Goal: Information Seeking & Learning: Find specific fact

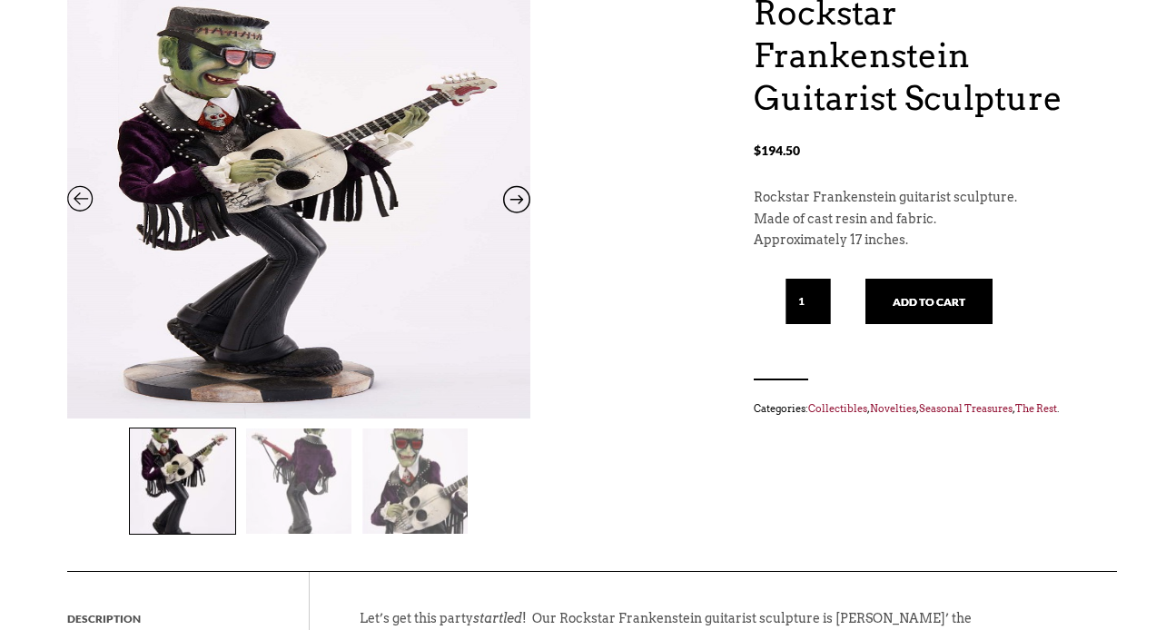
scroll to position [227, 0]
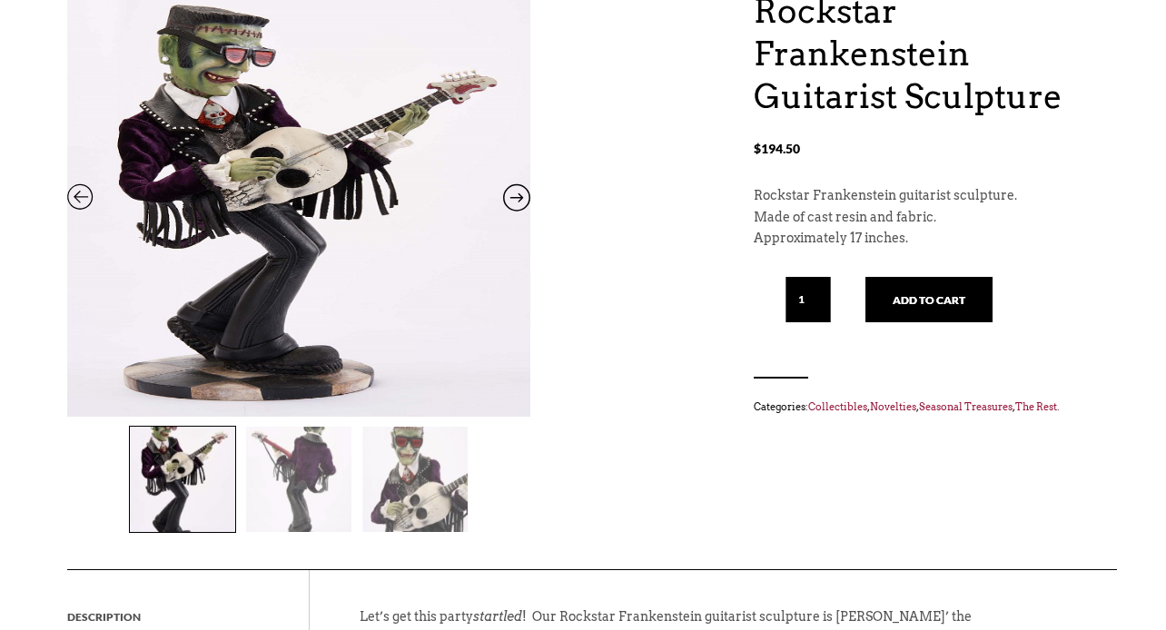
click at [292, 482] on img at bounding box center [298, 479] width 105 height 105
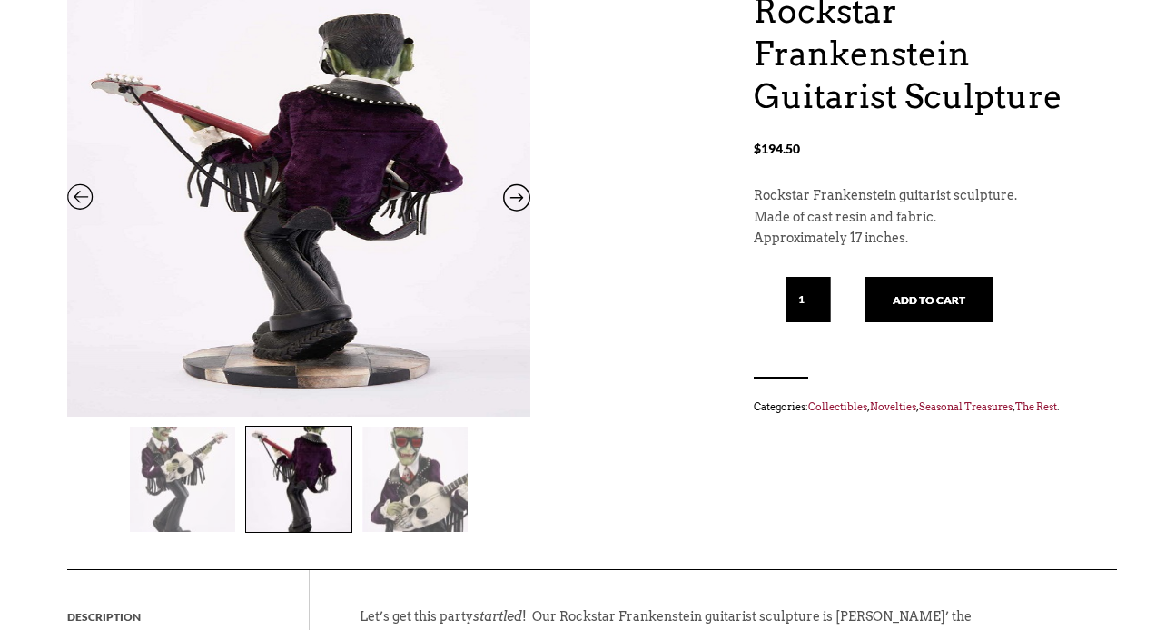
click at [410, 506] on img at bounding box center [414, 479] width 105 height 105
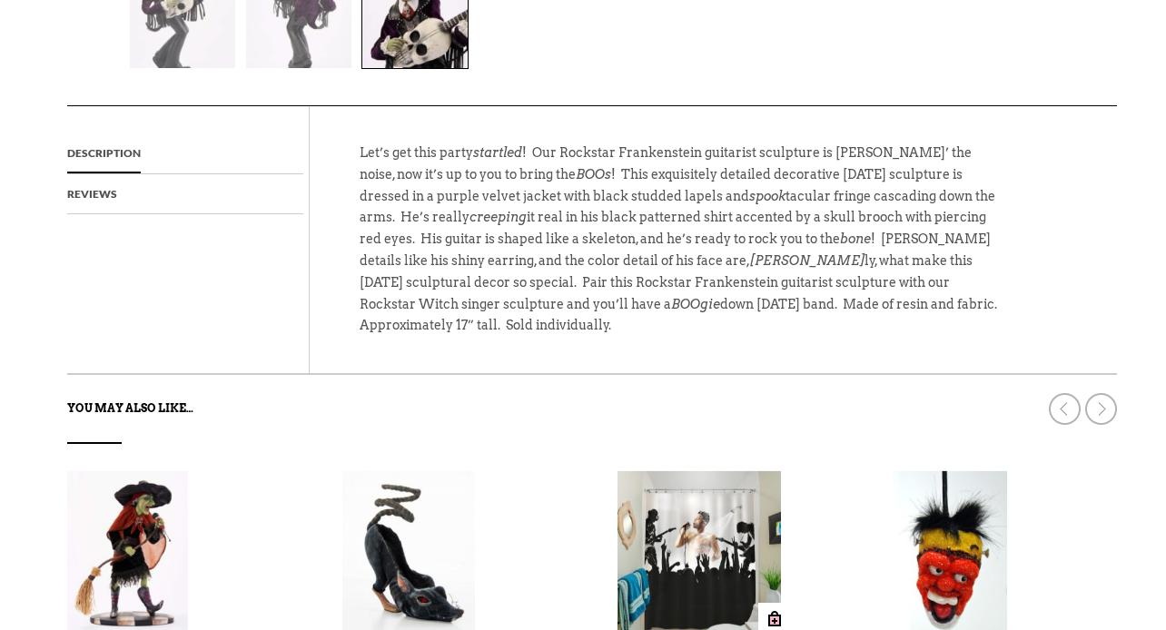
scroll to position [685, 0]
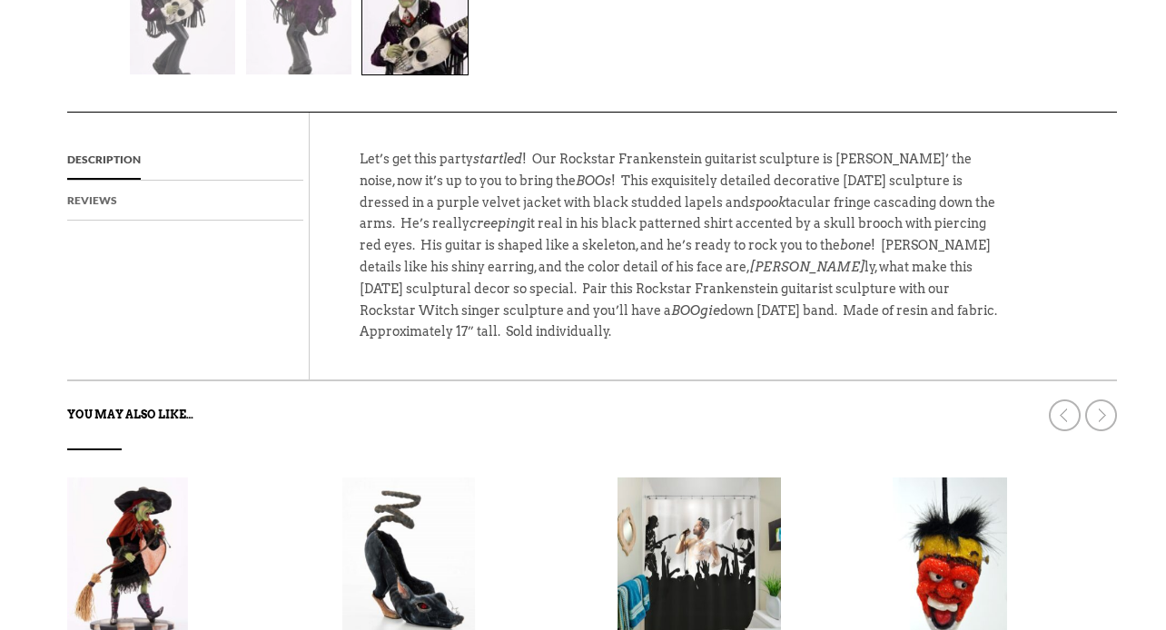
click at [110, 203] on link "Reviews" at bounding box center [92, 201] width 50 height 40
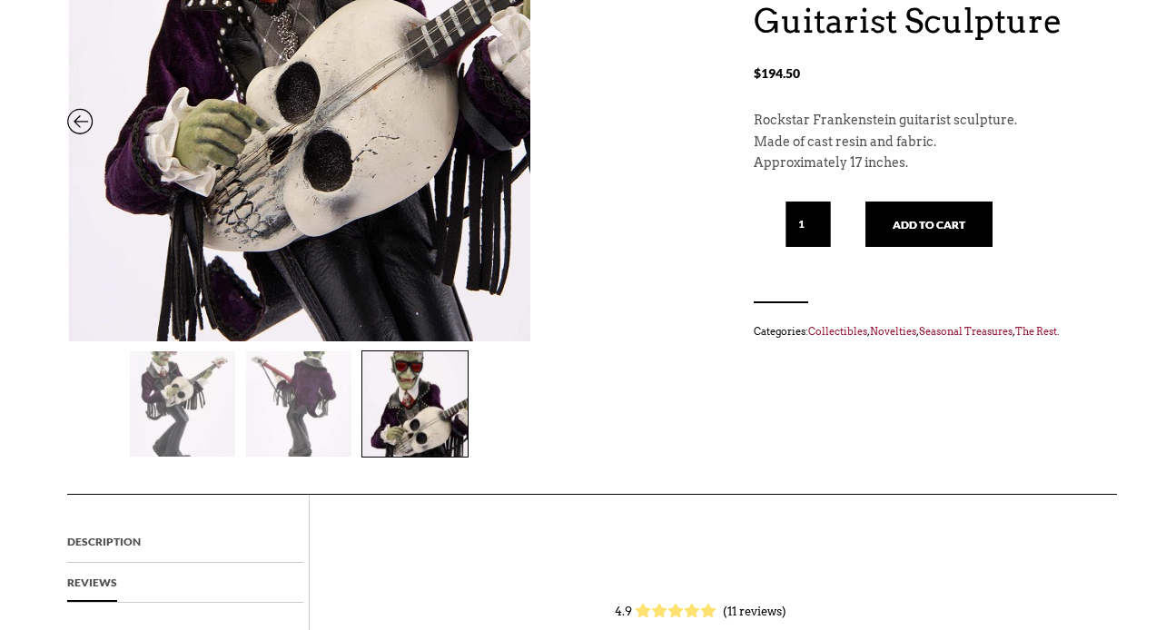
scroll to position [0, 0]
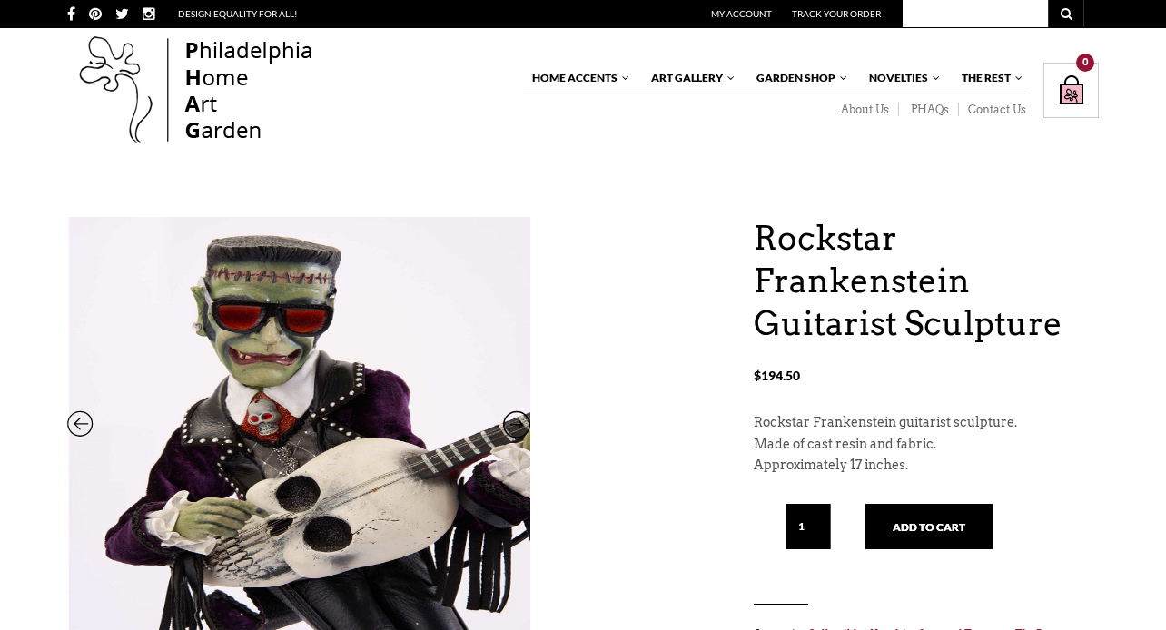
click at [227, 77] on img at bounding box center [196, 91] width 258 height 116
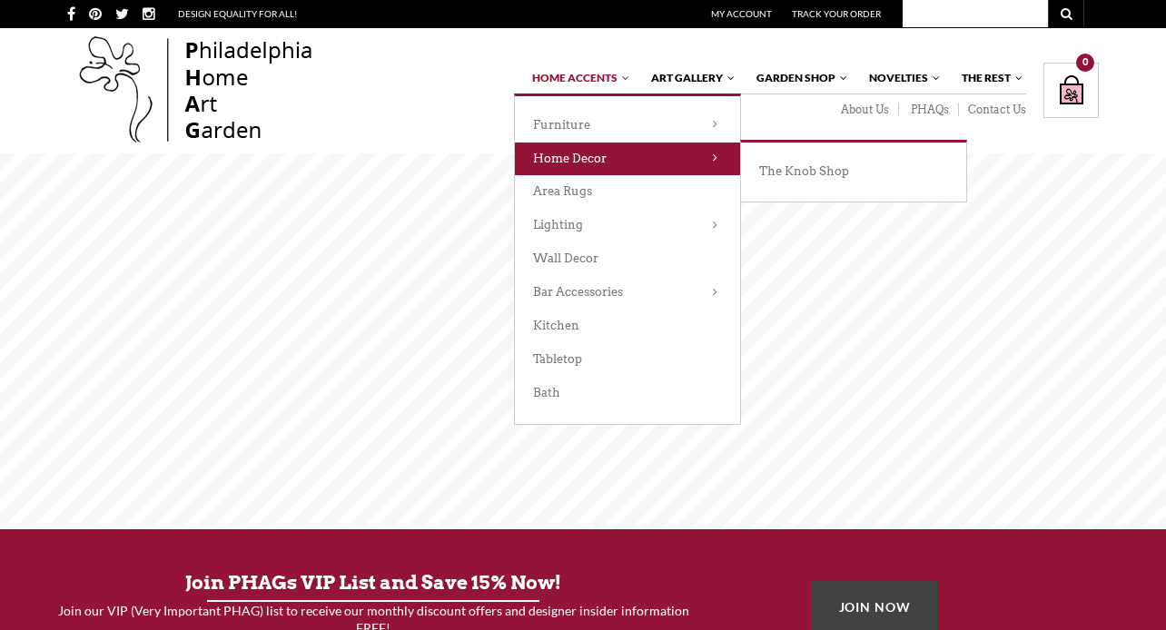
click at [582, 172] on link "Home Decor" at bounding box center [627, 160] width 225 height 34
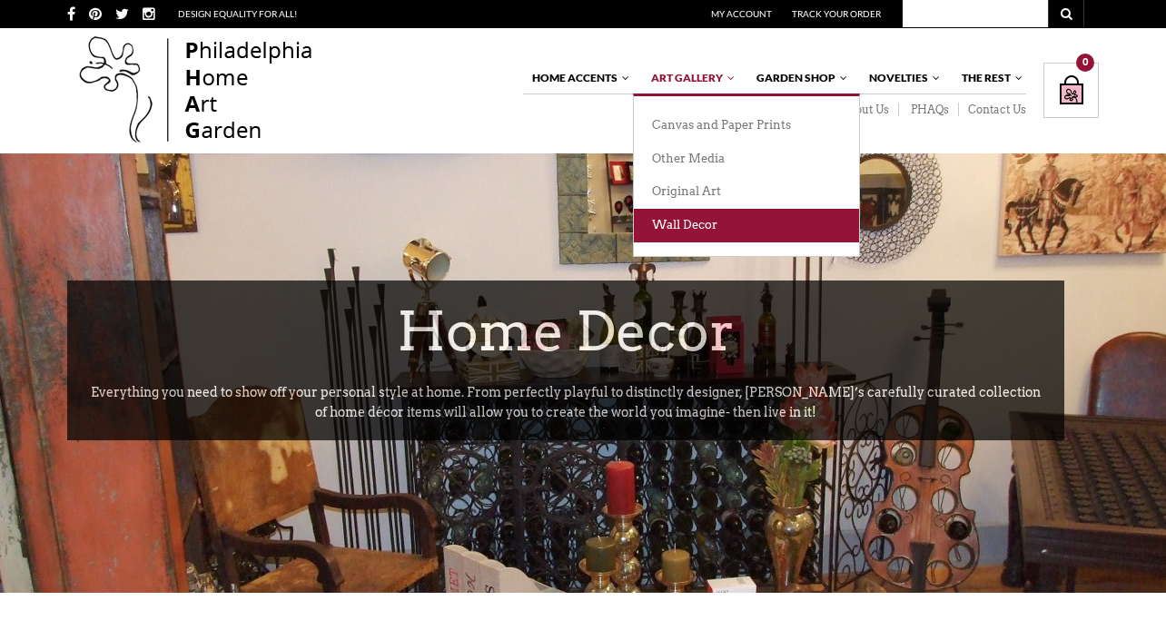
click at [683, 220] on link "Wall Decor" at bounding box center [746, 226] width 225 height 34
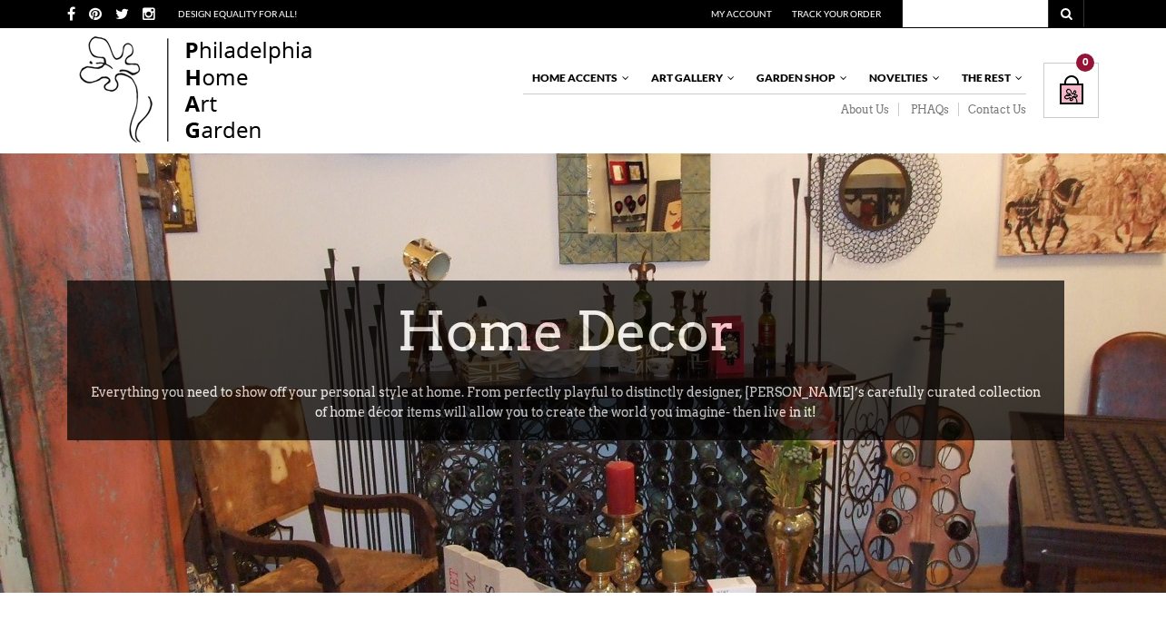
scroll to position [36, 0]
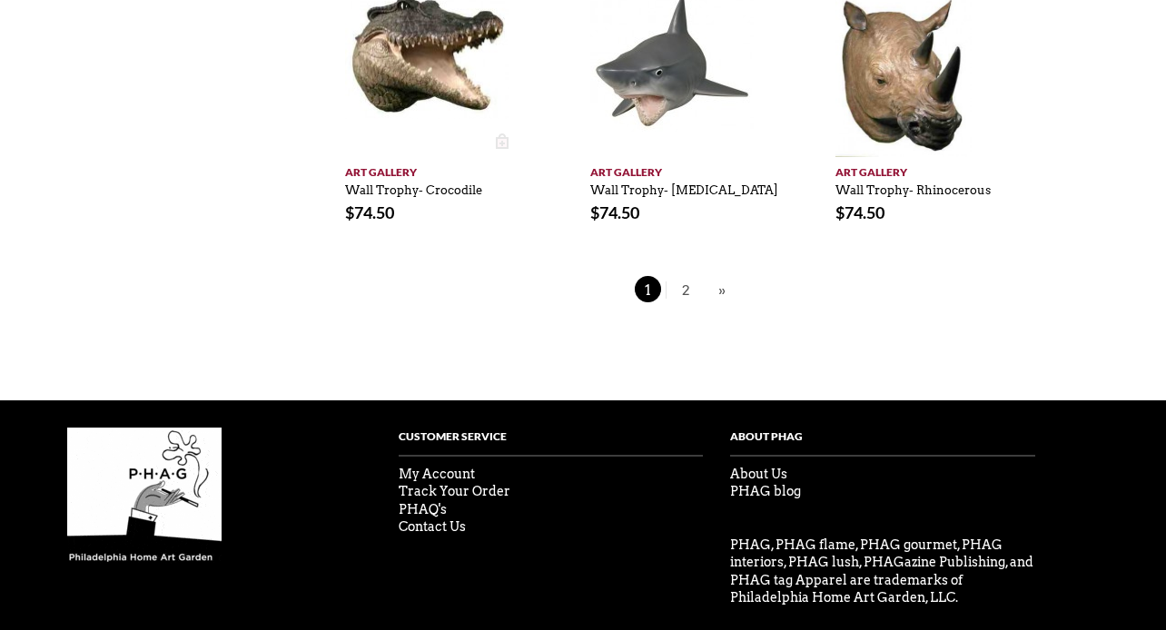
scroll to position [1569, 0]
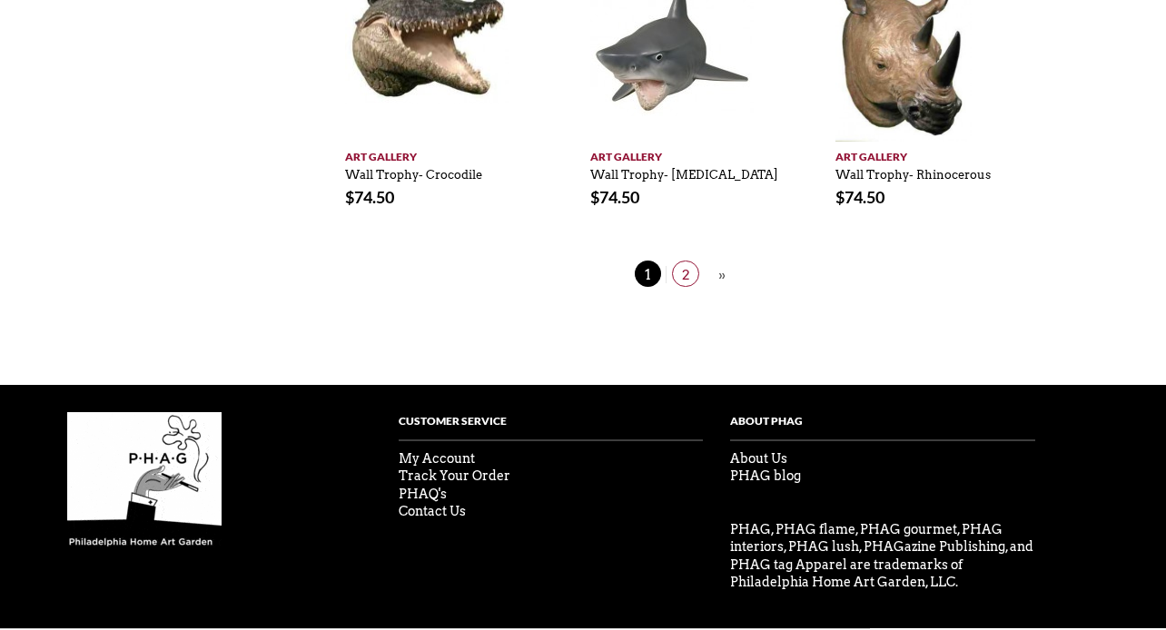
click at [686, 265] on span "2" at bounding box center [685, 274] width 27 height 26
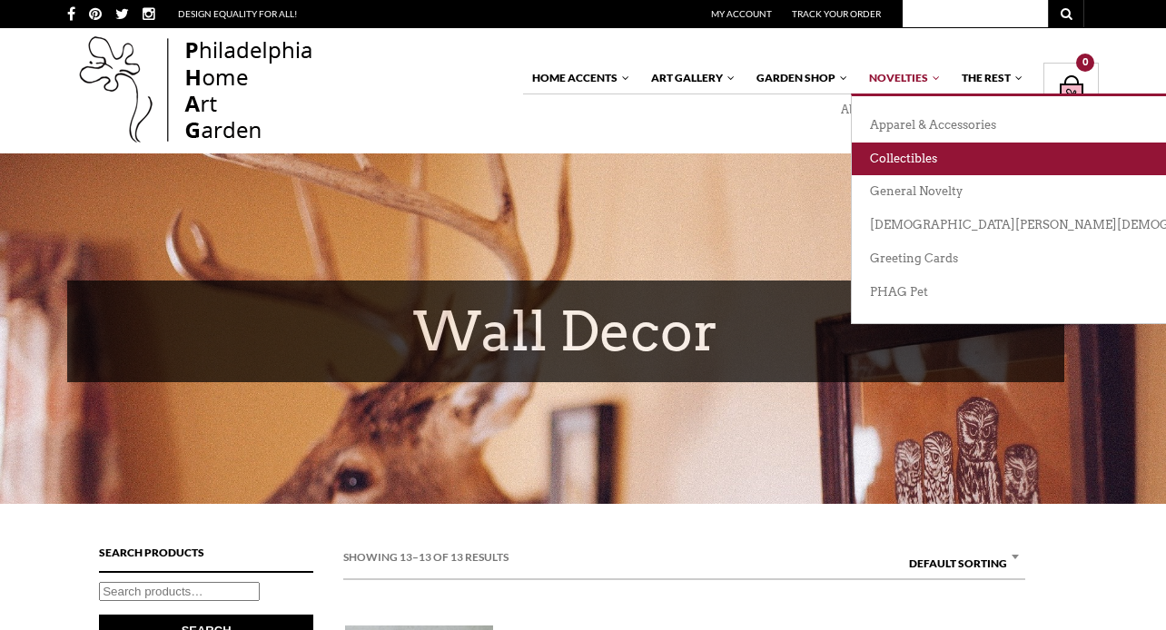
click at [894, 154] on link "Collectibles" at bounding box center [1134, 160] width 565 height 34
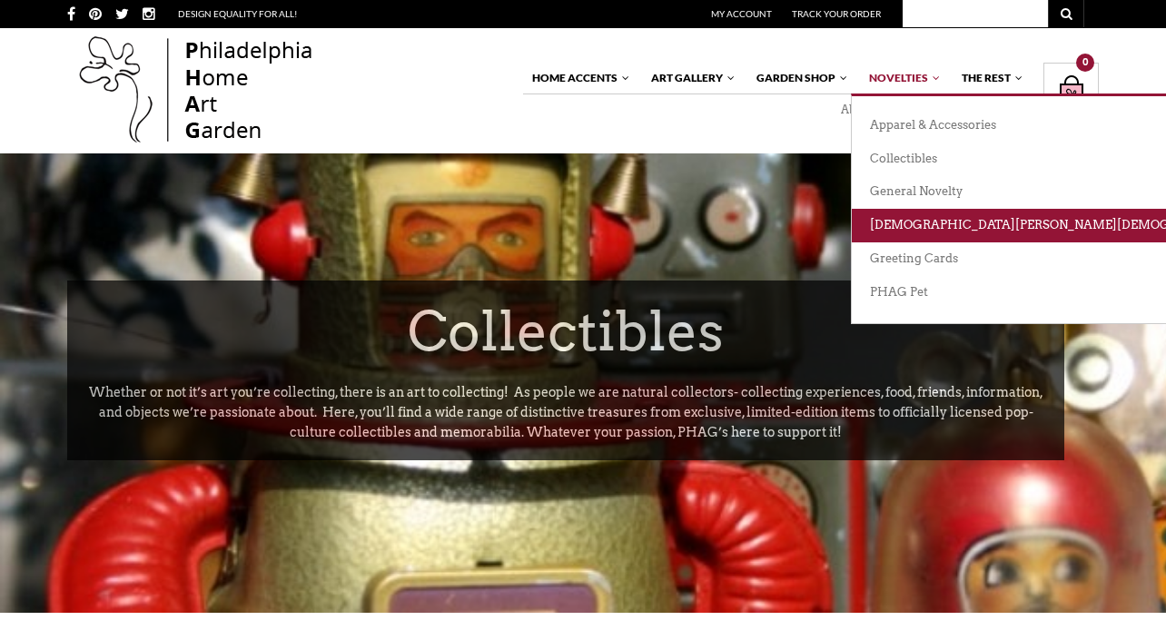
click at [897, 227] on link "[DEMOGRAPHIC_DATA][PERSON_NAME][DEMOGRAPHIC_DATA][DEMOGRAPHIC_DATA]" at bounding box center [1134, 226] width 565 height 34
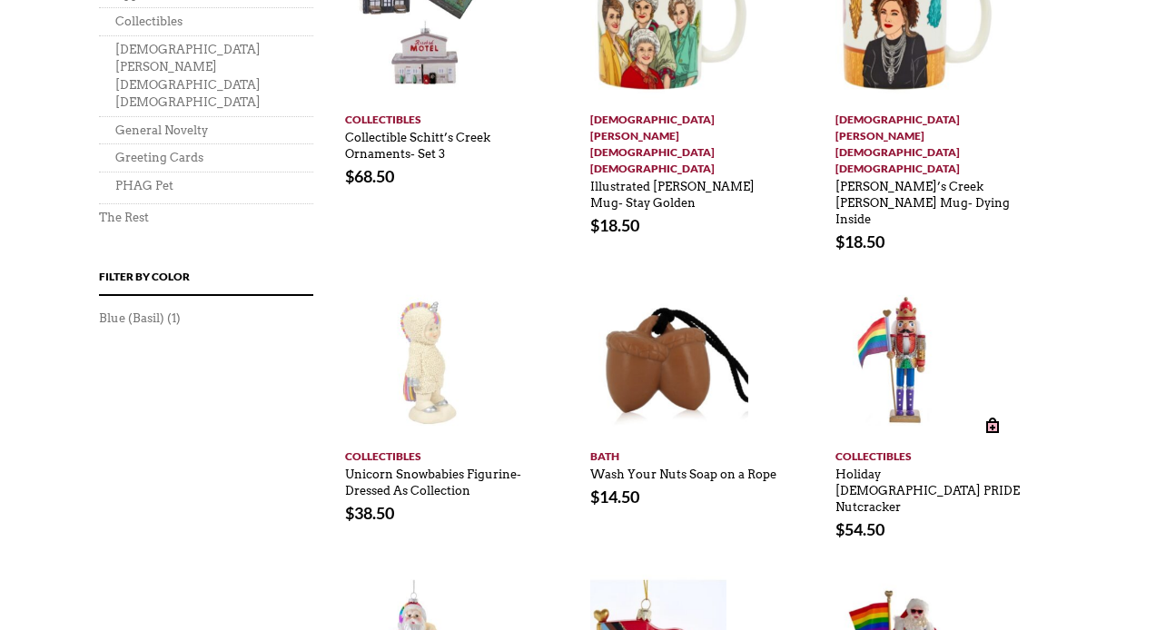
scroll to position [1425, 0]
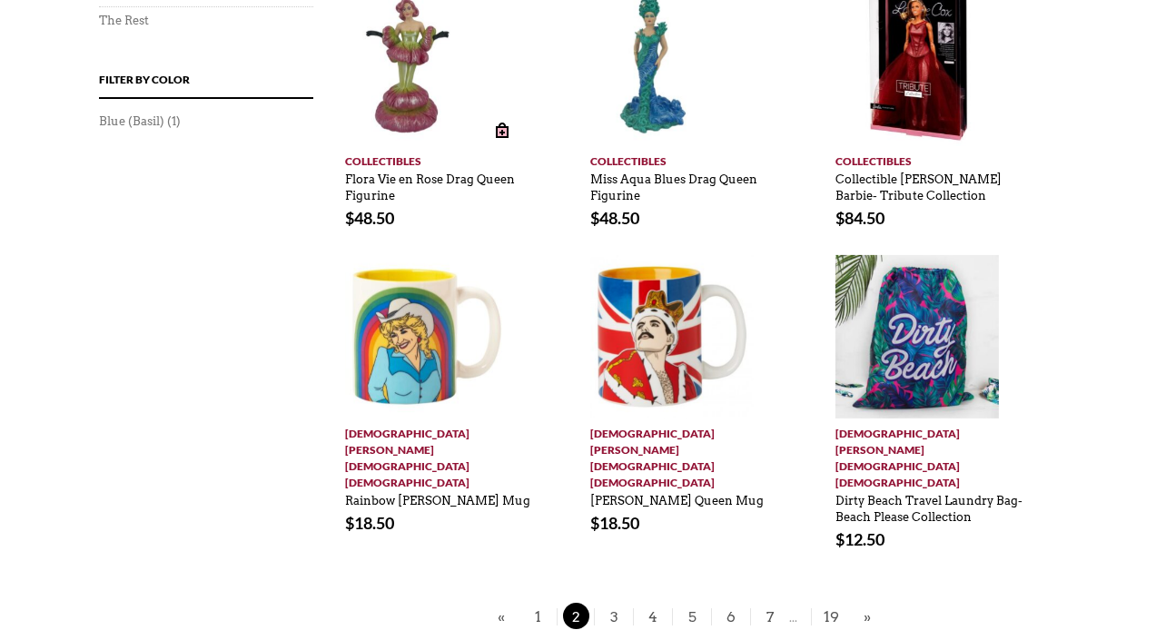
scroll to position [1497, 0]
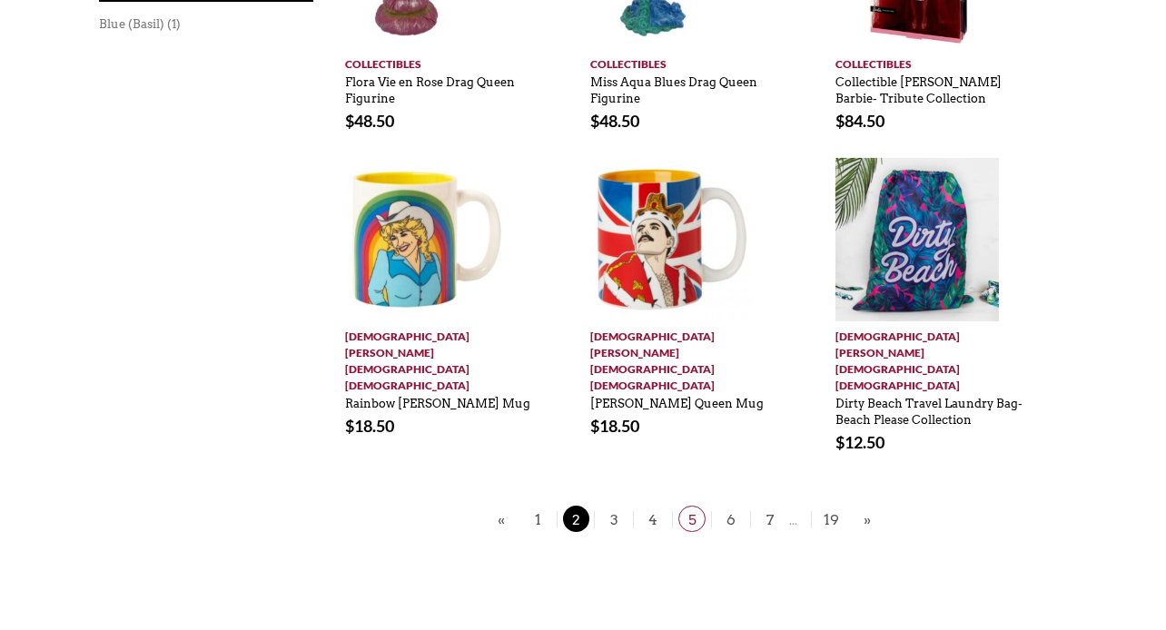
click at [692, 506] on span "5" at bounding box center [691, 519] width 27 height 26
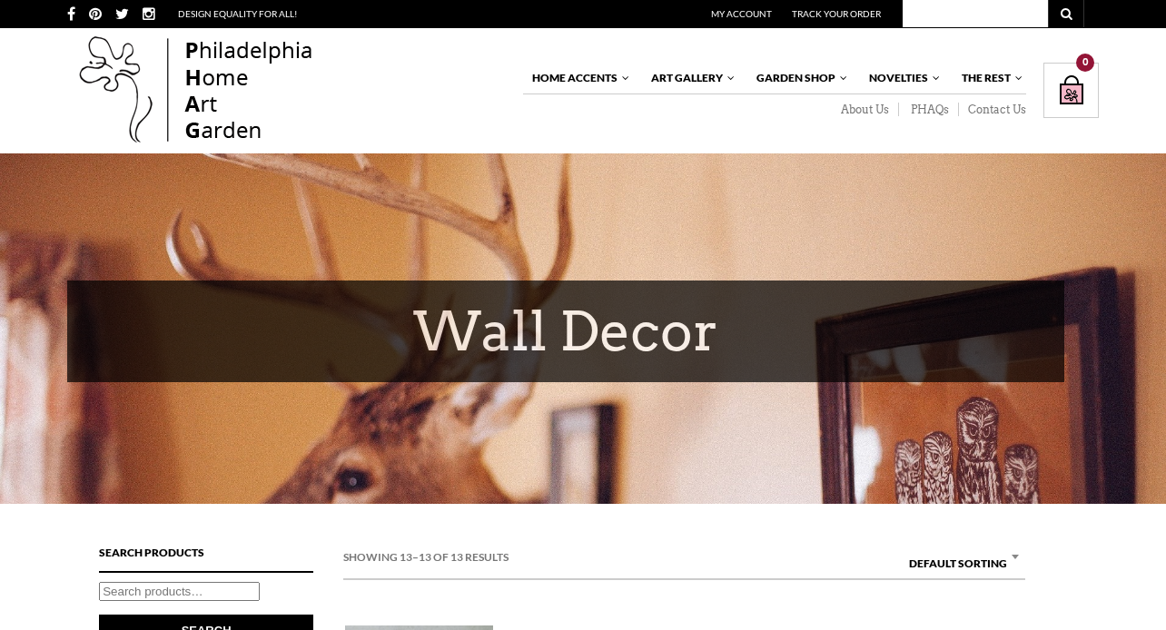
click at [1091, 14] on div "DESIGN EQUALITY for all! My Account Track Your Order" at bounding box center [583, 14] width 1050 height 28
click at [955, 13] on input "text" at bounding box center [975, 13] width 145 height 27
type input "wolfman playing the guitar"
click at [1048, 0] on button "submit" at bounding box center [1066, 13] width 36 height 27
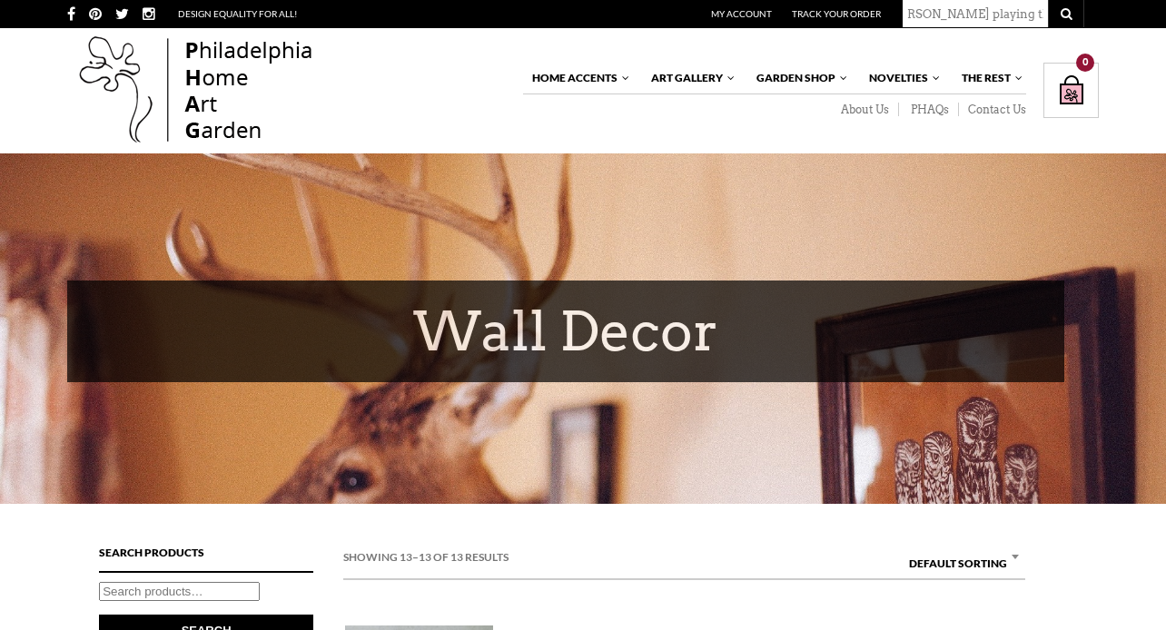
scroll to position [0, 0]
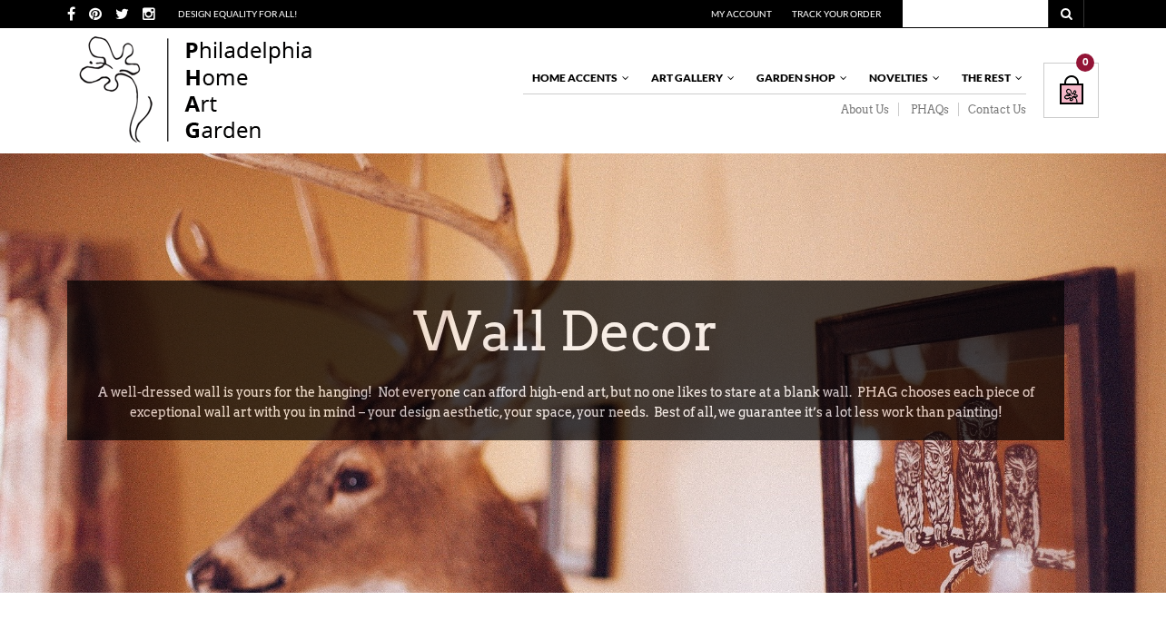
scroll to position [1569, 0]
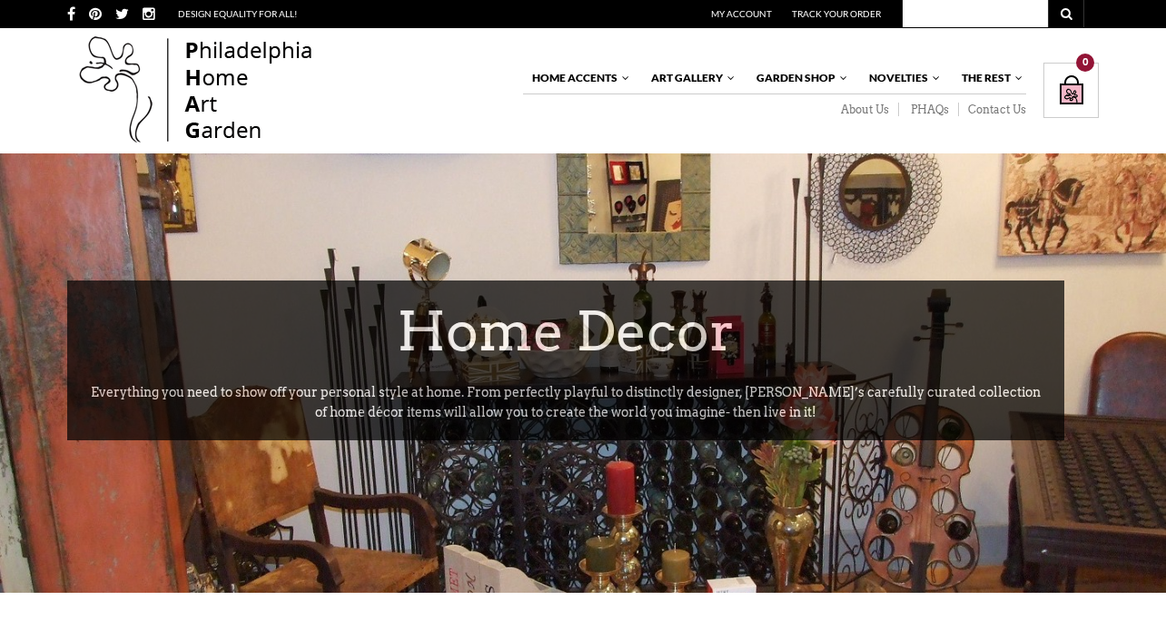
scroll to position [39, 0]
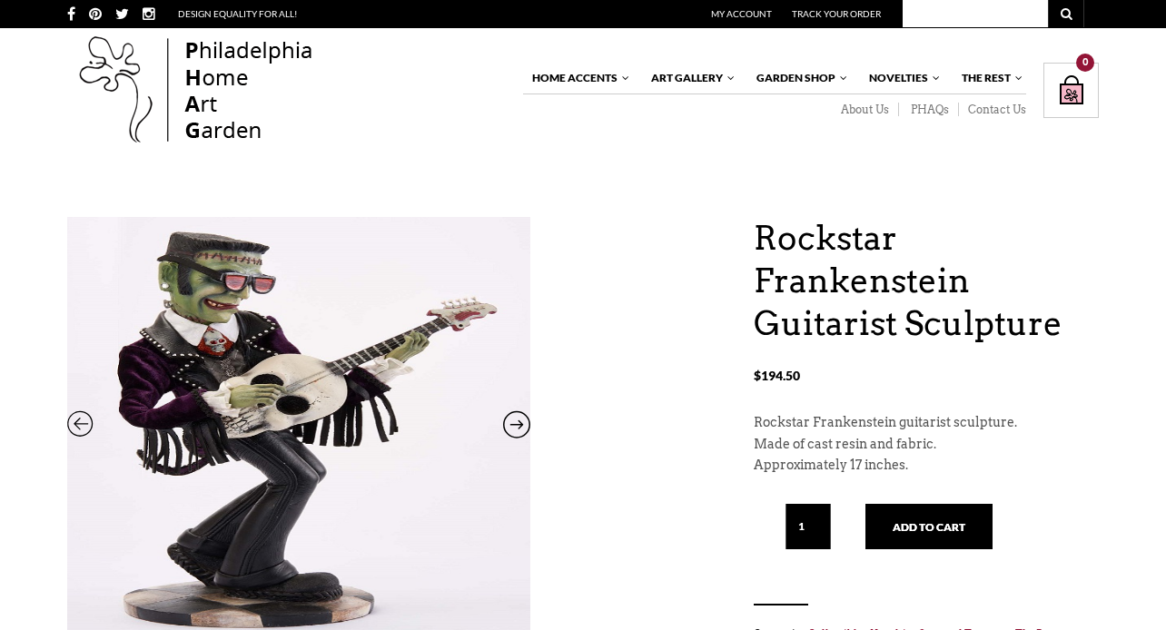
click at [958, 15] on input "text" at bounding box center [975, 13] width 145 height 27
type input "wolfman playing the bass"
click at [1048, 0] on button "submit" at bounding box center [1066, 13] width 36 height 27
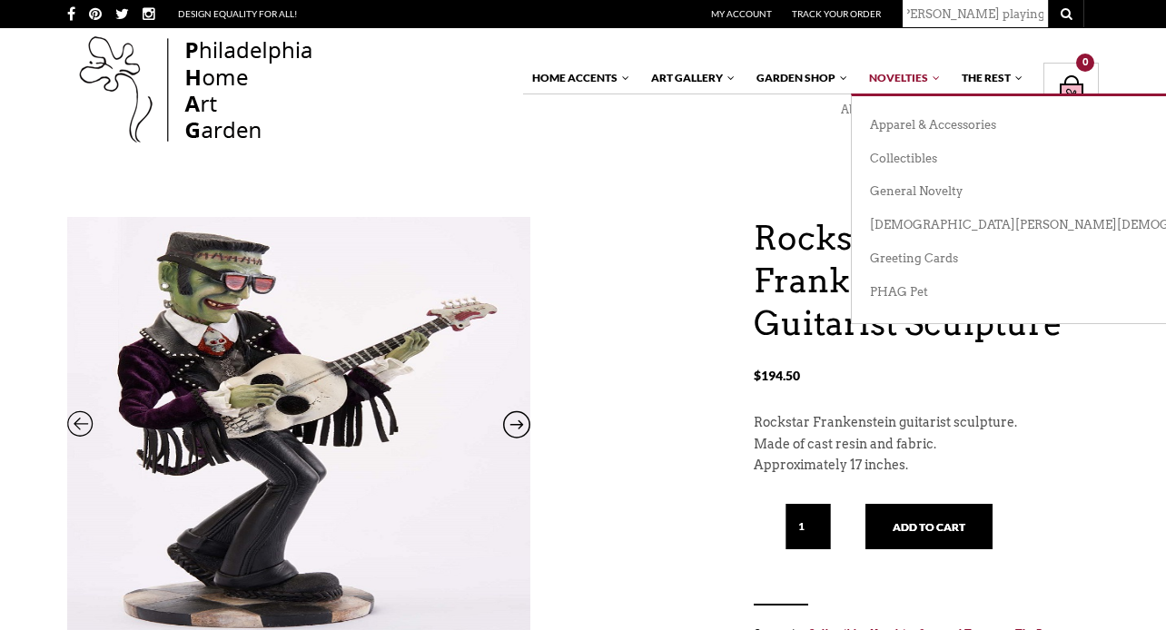
scroll to position [0, 0]
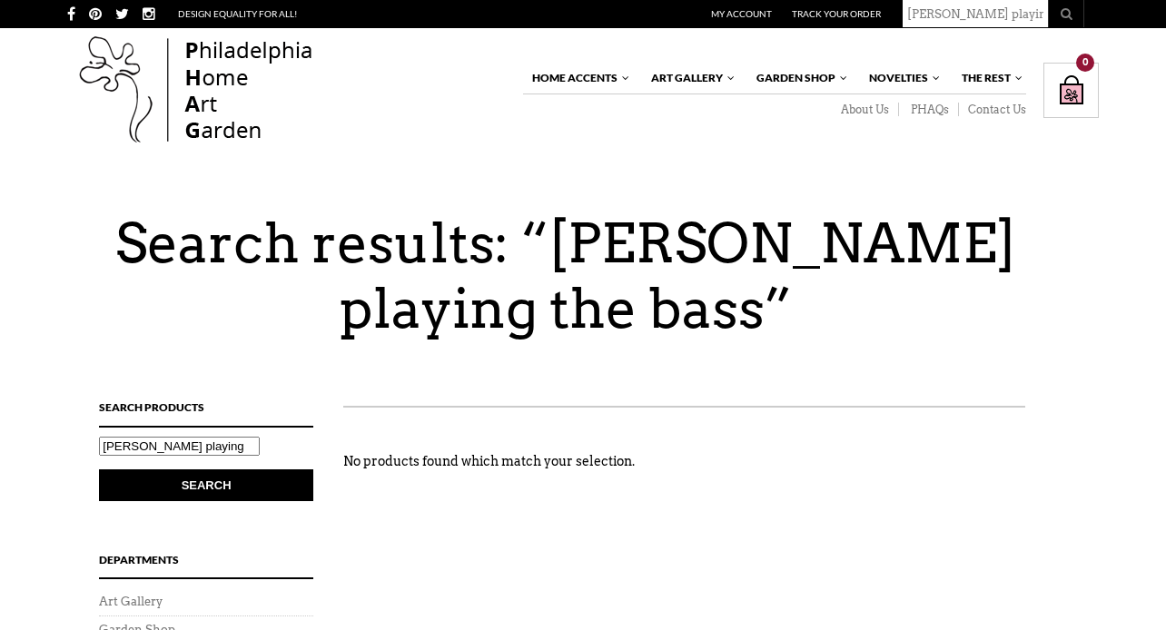
scroll to position [0, 9]
drag, startPoint x: 1029, startPoint y: 10, endPoint x: 1051, endPoint y: 14, distance: 22.1
click at [1051, 14] on div "wolfman playing the bass" at bounding box center [991, 13] width 185 height 27
type input "[PERSON_NAME] playing the cello"
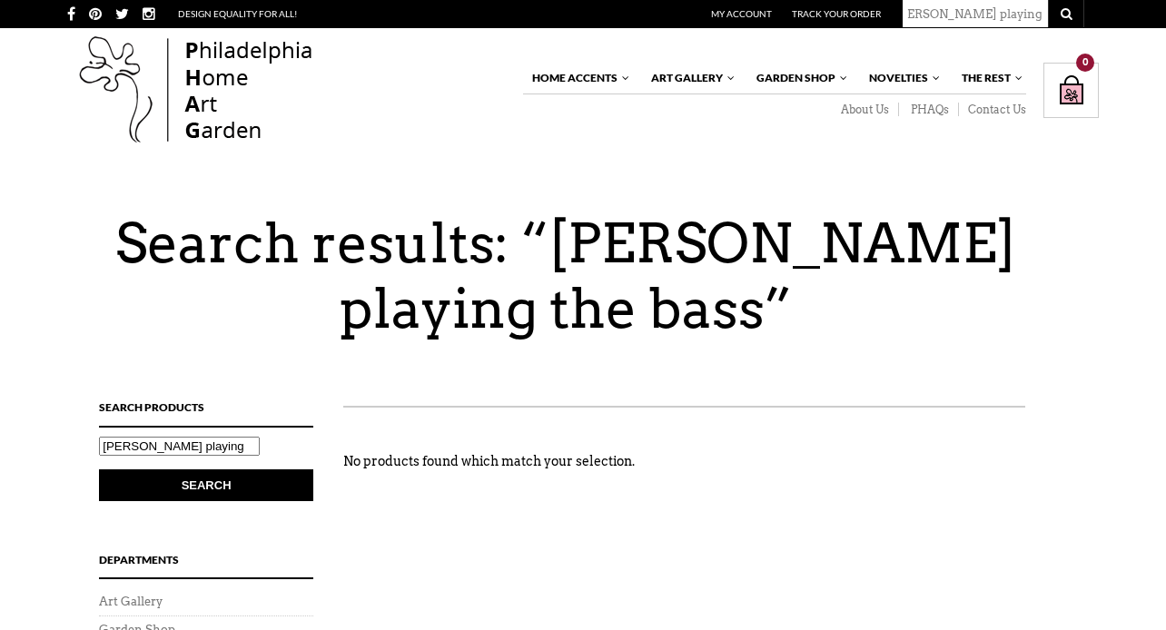
click at [1048, 0] on button "submit" at bounding box center [1066, 13] width 36 height 27
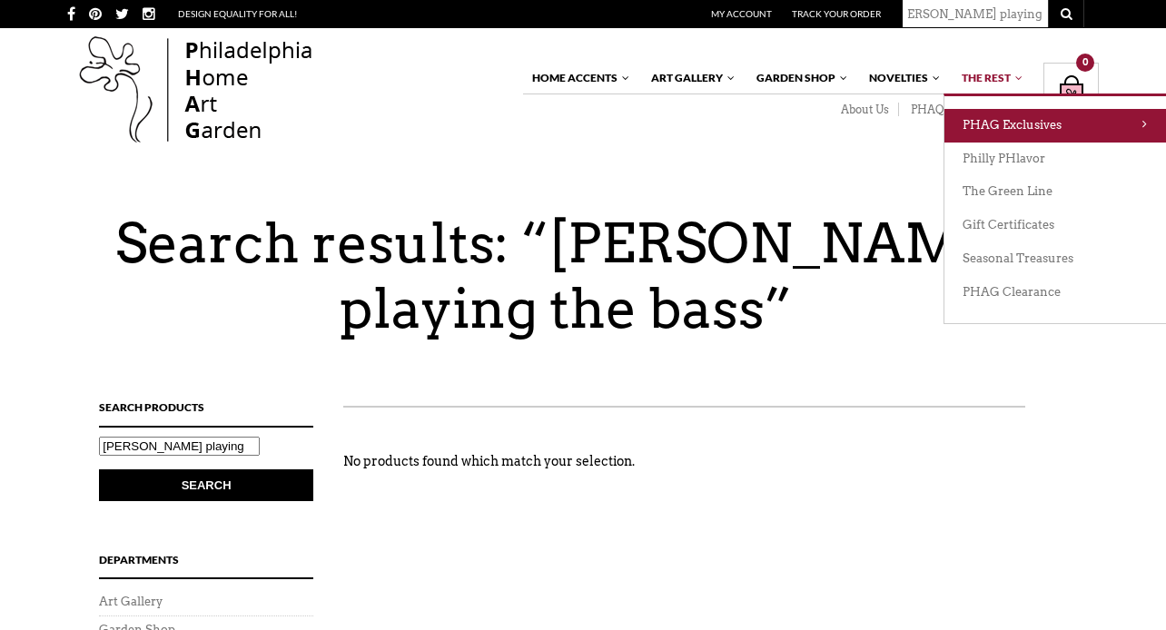
scroll to position [0, 0]
